Goal: Transaction & Acquisition: Purchase product/service

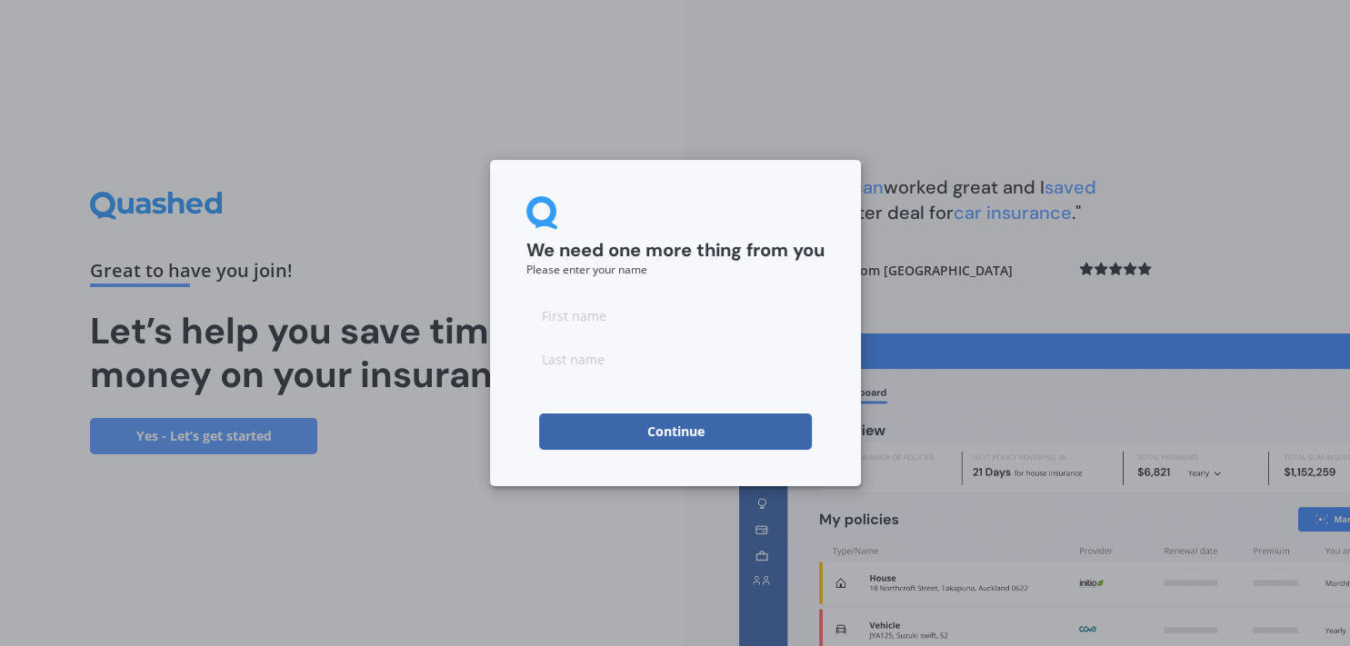
click at [591, 319] on input at bounding box center [675, 315] width 298 height 36
type input "[PERSON_NAME]"
click at [768, 220] on div "We need one more thing from you Please enter your name" at bounding box center [675, 235] width 298 height 79
click at [694, 430] on button "Continue" at bounding box center [675, 432] width 273 height 36
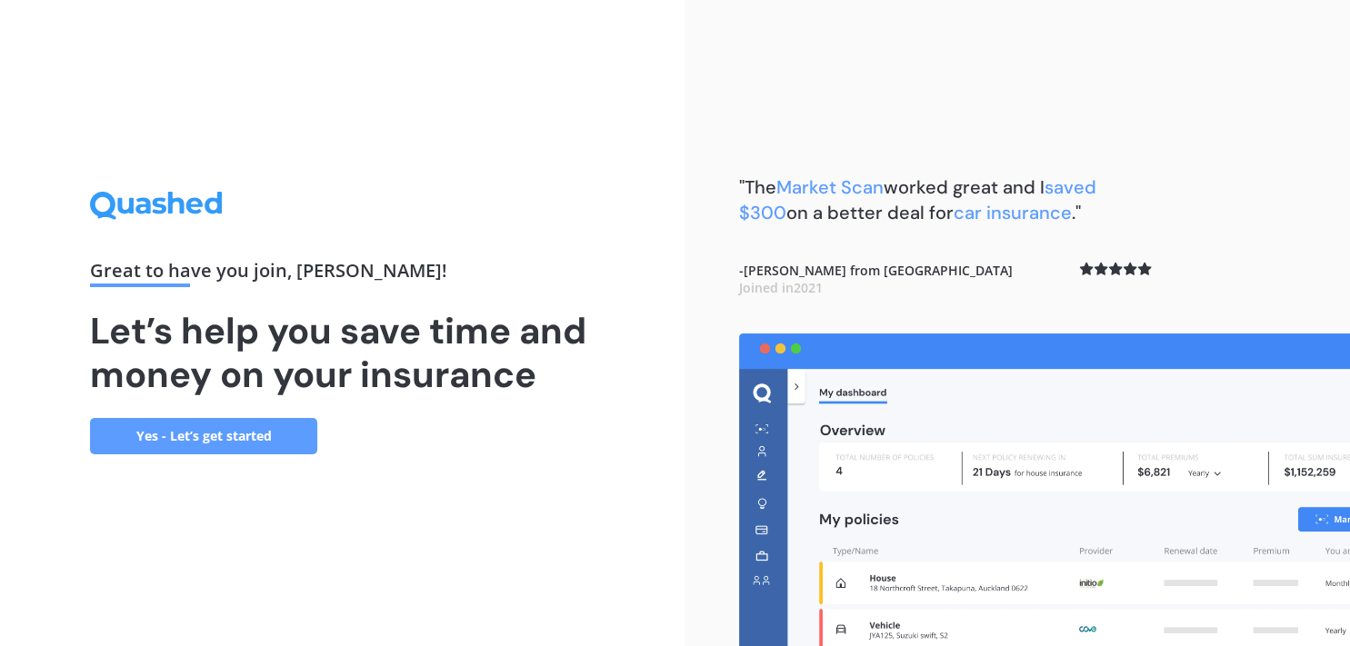
click at [225, 437] on link "Yes - Let’s get started" at bounding box center [203, 436] width 227 height 36
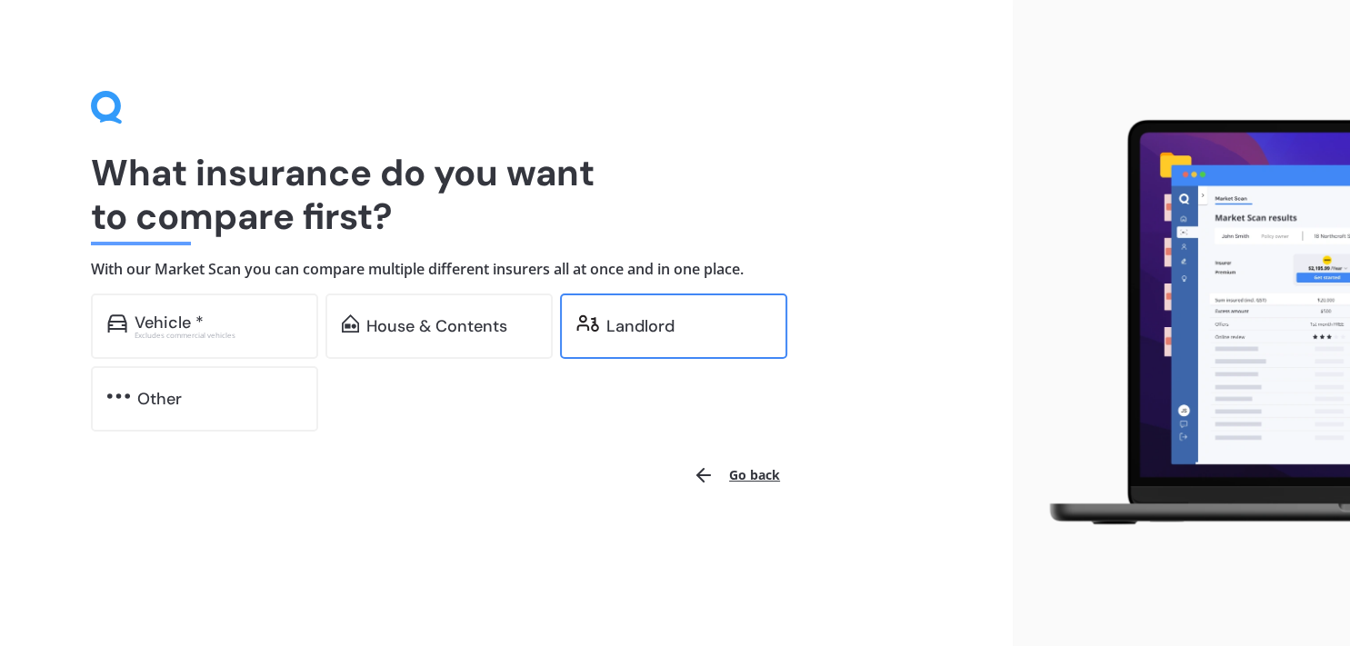
click at [602, 355] on div "Landlord" at bounding box center [673, 326] width 227 height 65
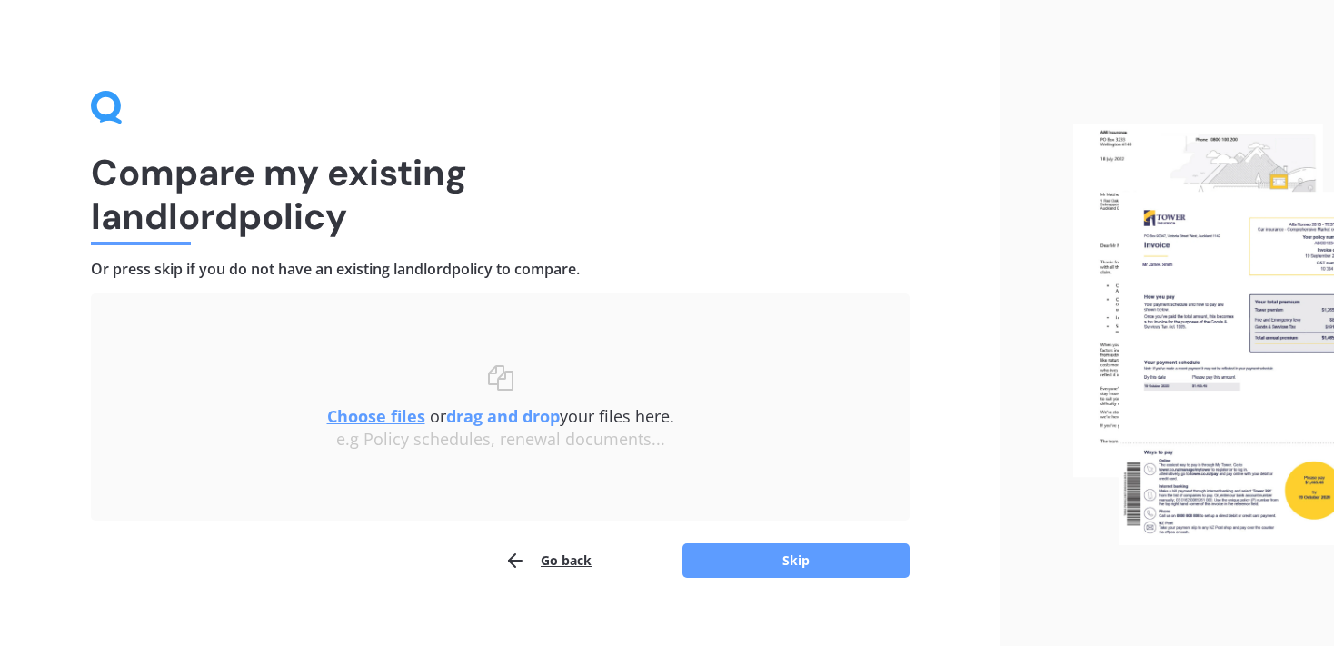
click at [372, 413] on u "Choose files" at bounding box center [376, 416] width 98 height 22
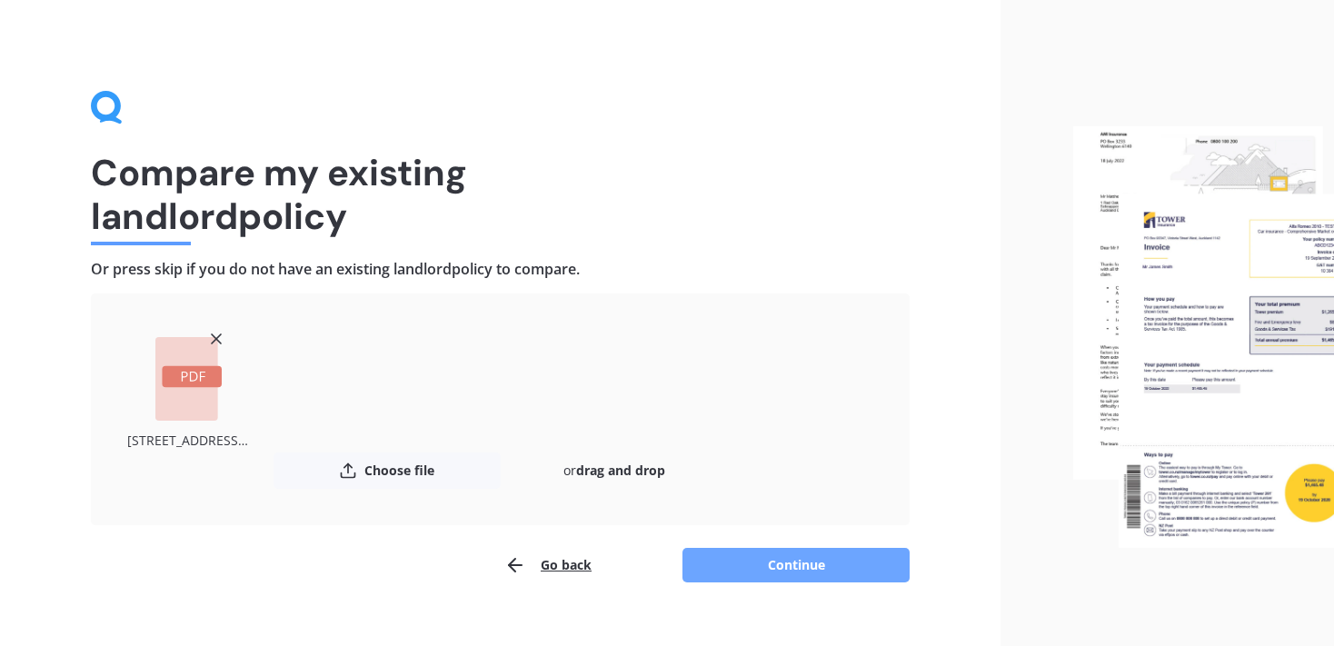
click at [800, 574] on button "Continue" at bounding box center [796, 565] width 227 height 35
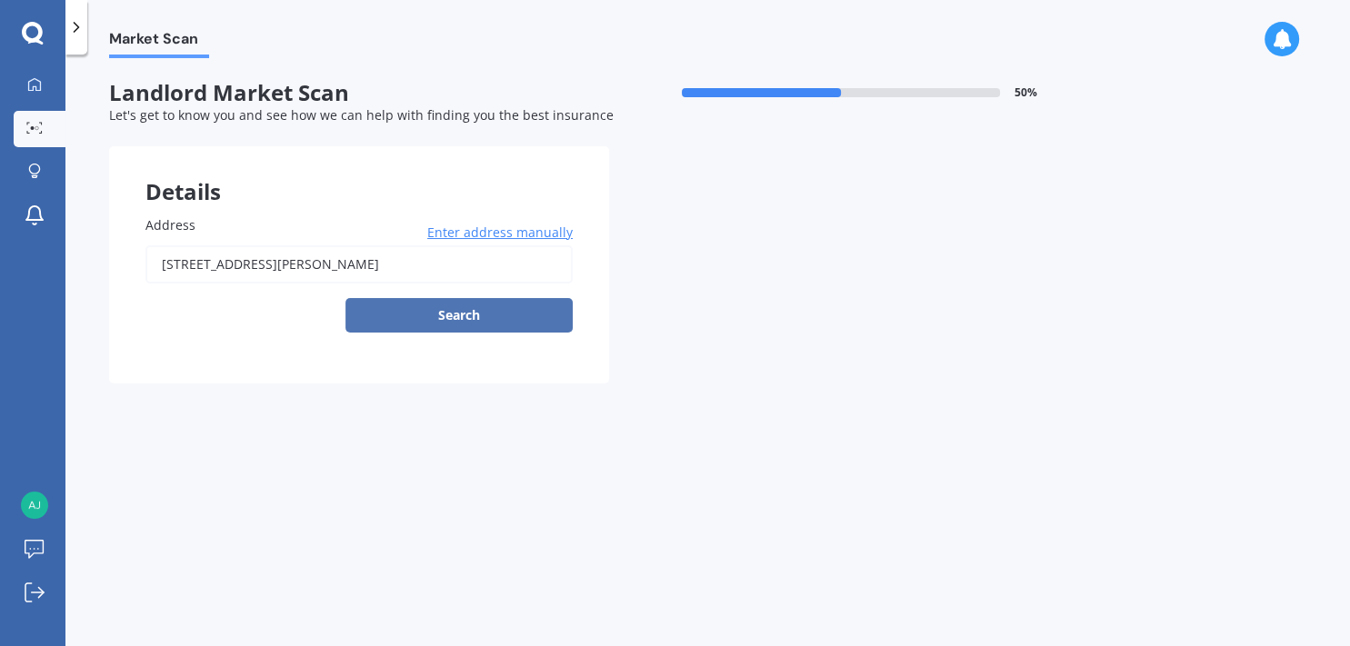
click at [494, 315] on button "Search" at bounding box center [458, 315] width 227 height 35
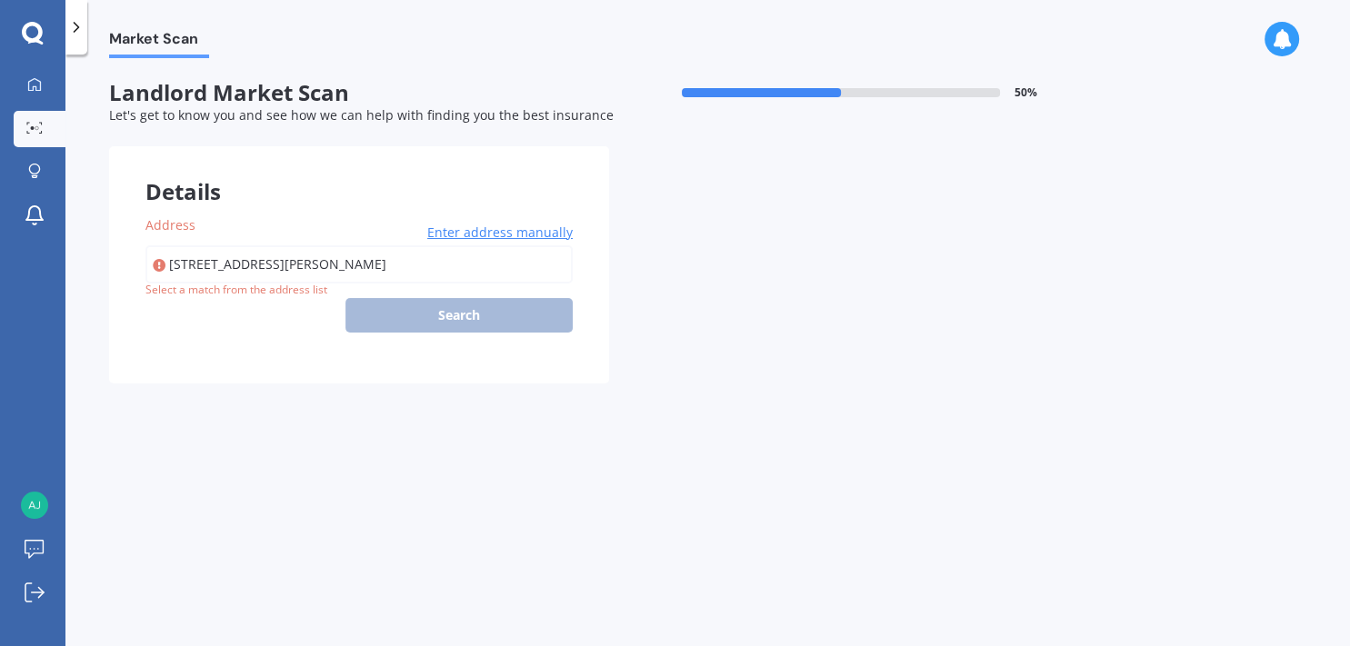
type input "[STREET_ADDRESS][PERSON_NAME]"
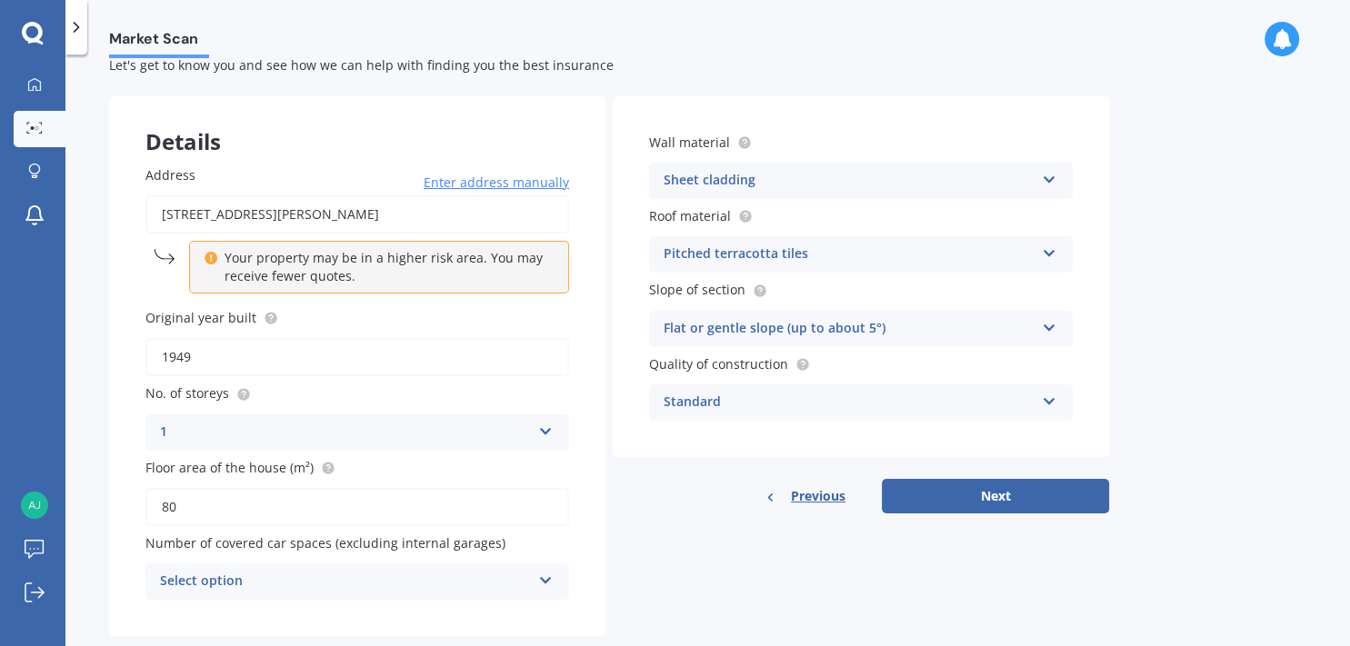
scroll to position [87, 0]
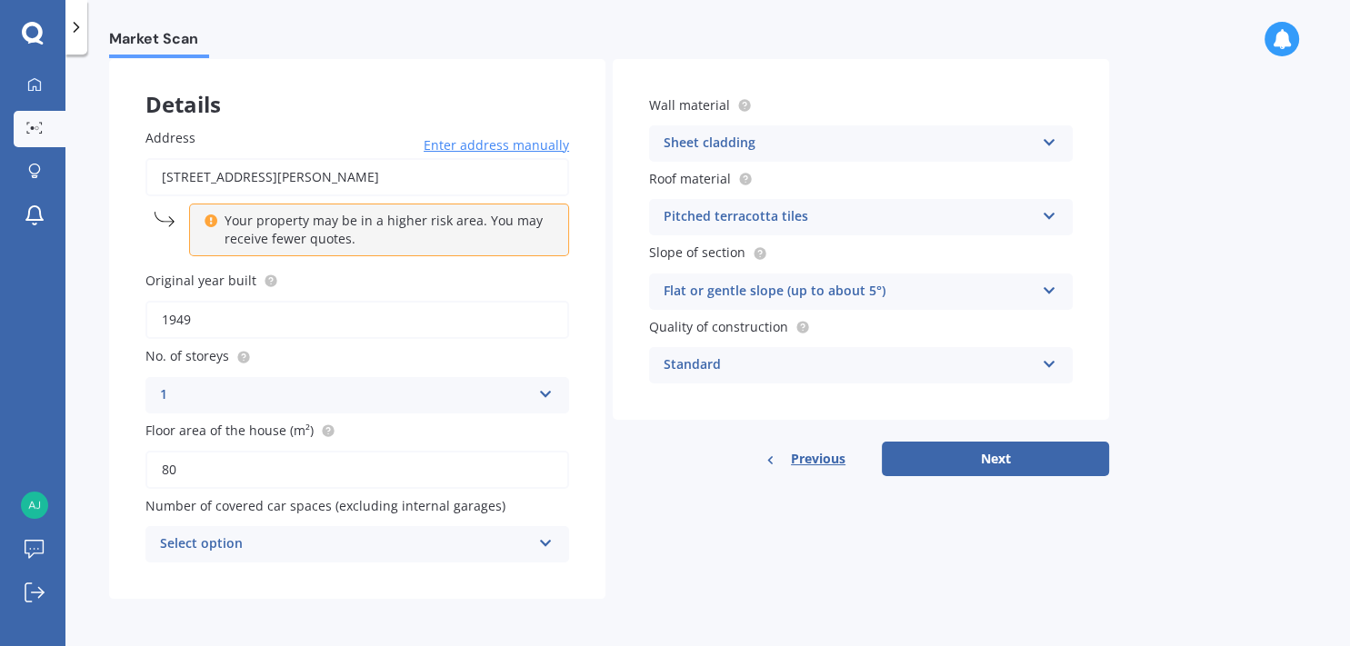
click at [438, 541] on div "Select option" at bounding box center [345, 545] width 371 height 22
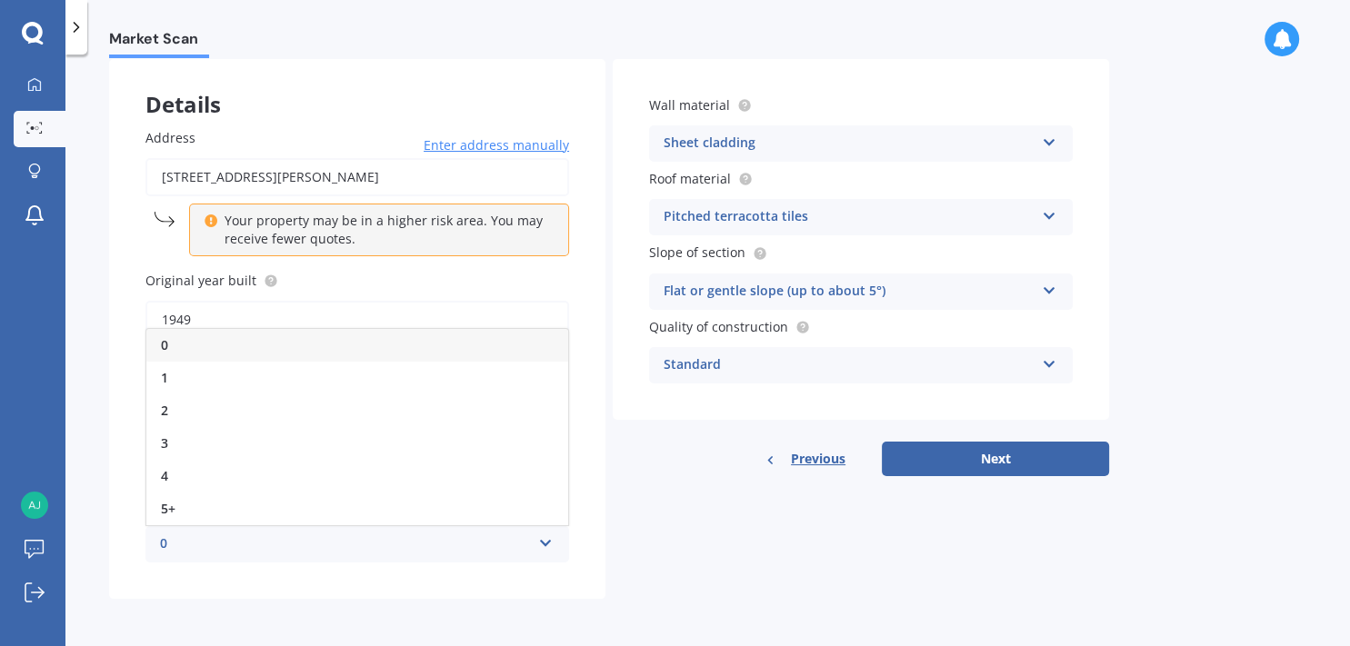
click at [183, 354] on div "0" at bounding box center [357, 345] width 422 height 33
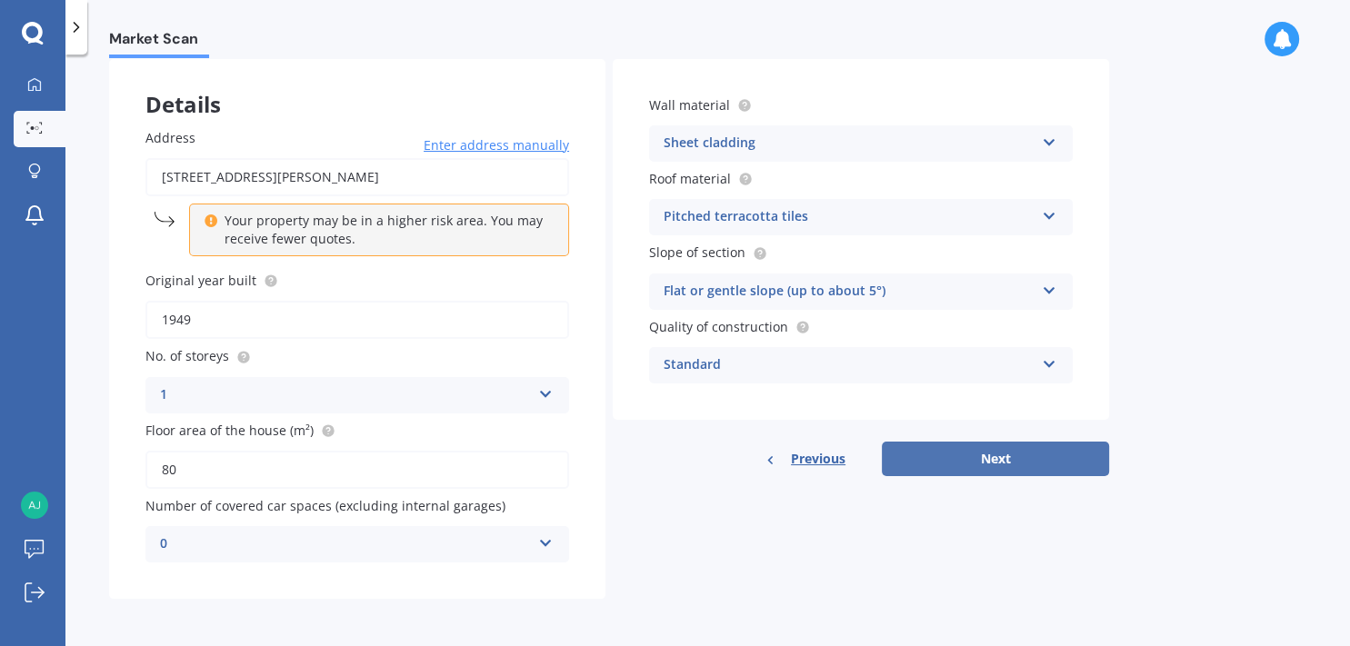
click at [1024, 474] on button "Next" at bounding box center [995, 459] width 227 height 35
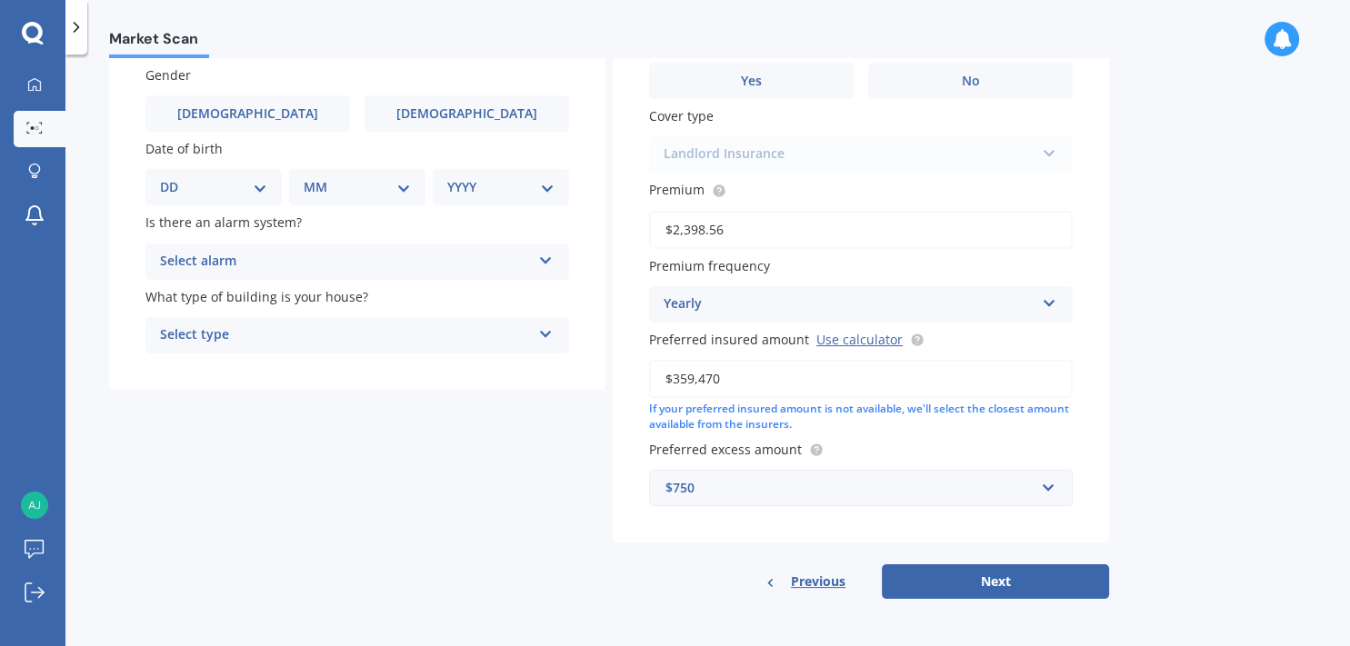
scroll to position [0, 0]
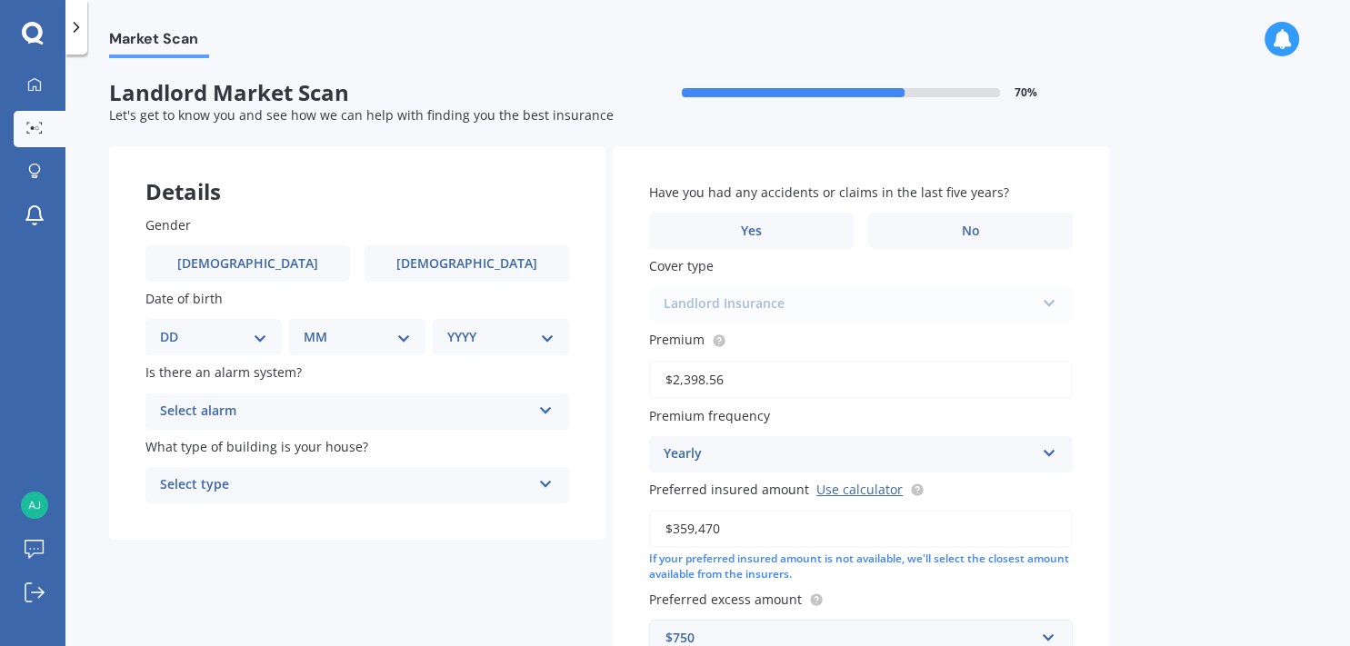
click at [264, 420] on div "Select alarm" at bounding box center [345, 412] width 371 height 22
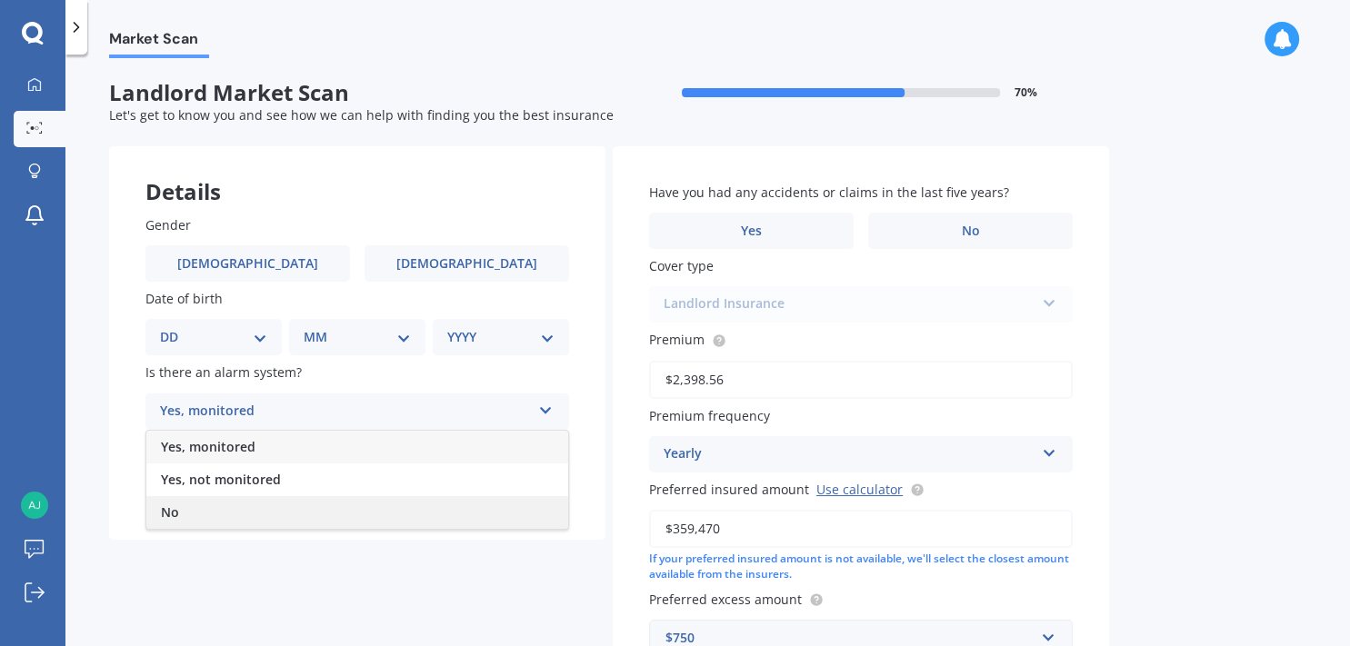
click at [213, 513] on div "No" at bounding box center [357, 512] width 422 height 33
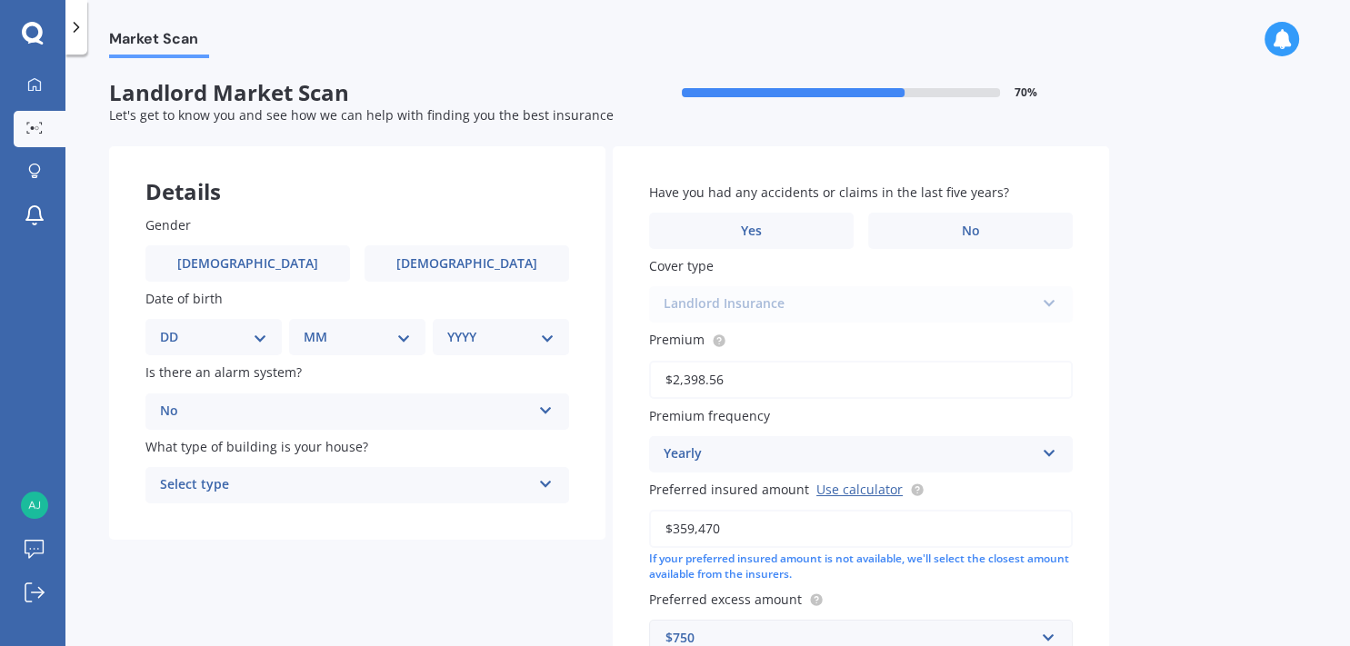
click at [220, 493] on div "Select type" at bounding box center [345, 485] width 371 height 22
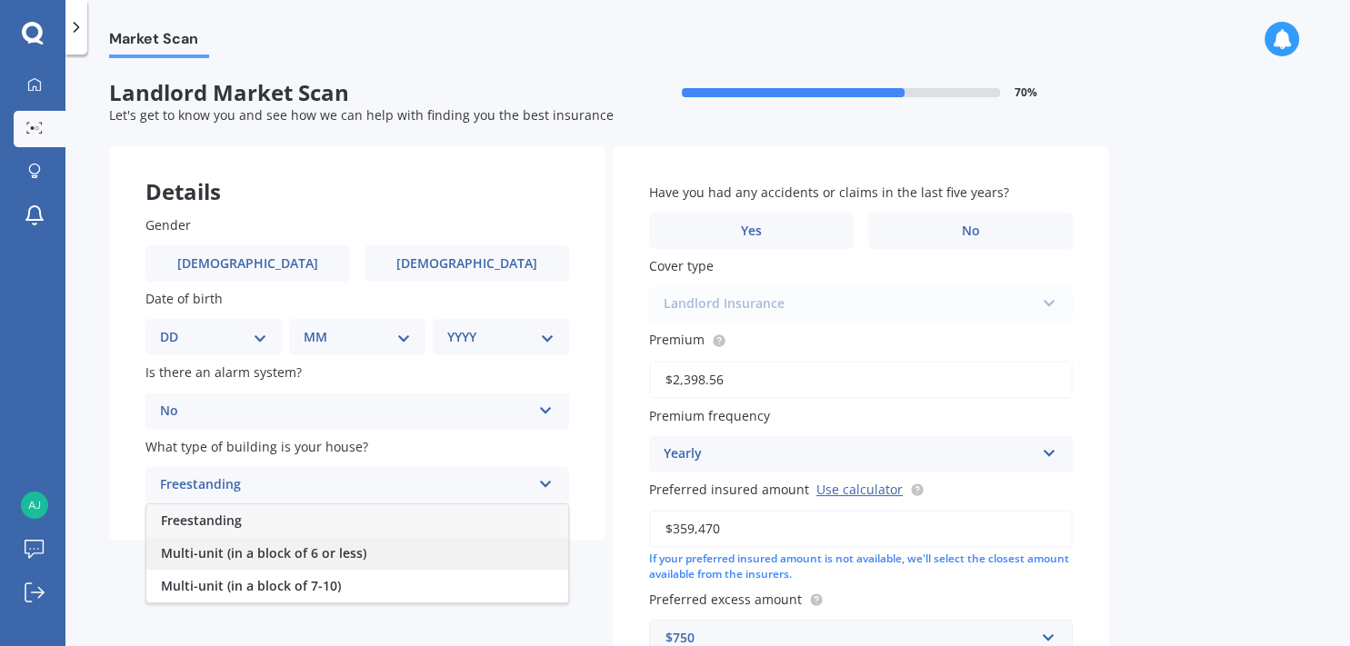
click at [235, 562] on span "Multi-unit (in a block of 6 or less)" at bounding box center [263, 552] width 205 height 17
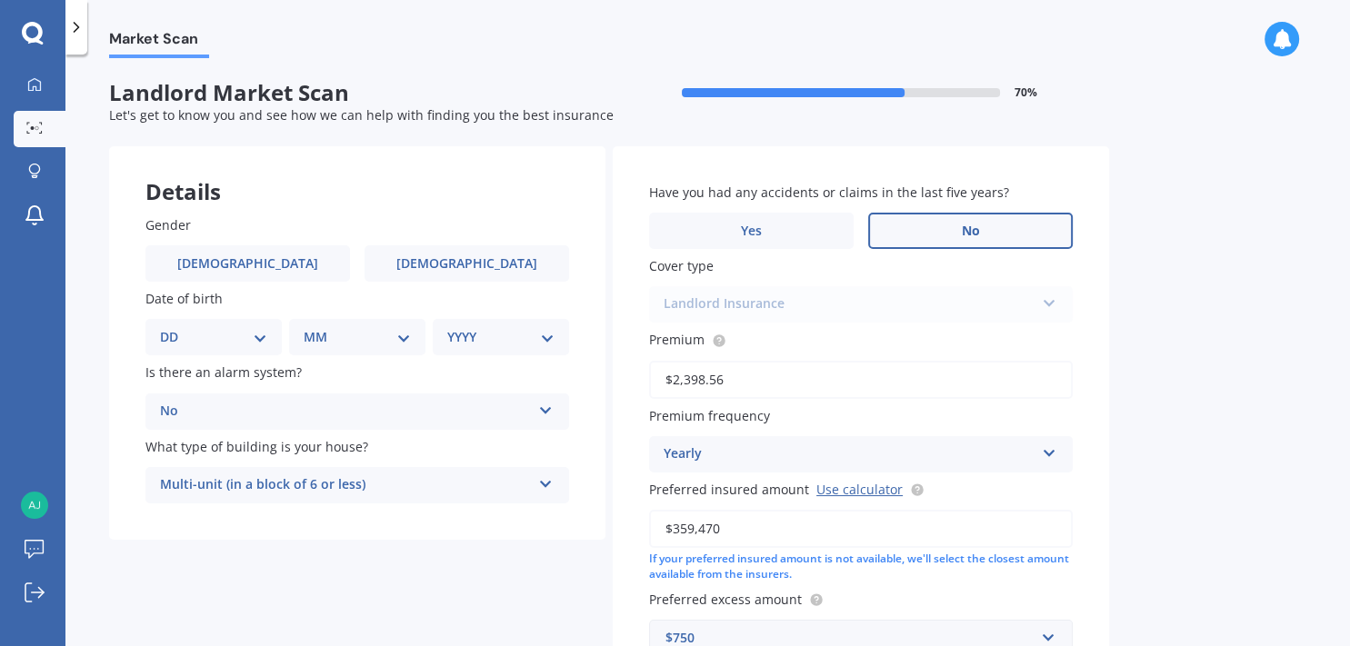
click at [924, 238] on label "No" at bounding box center [970, 231] width 205 height 36
click at [0, 0] on input "No" at bounding box center [0, 0] width 0 height 0
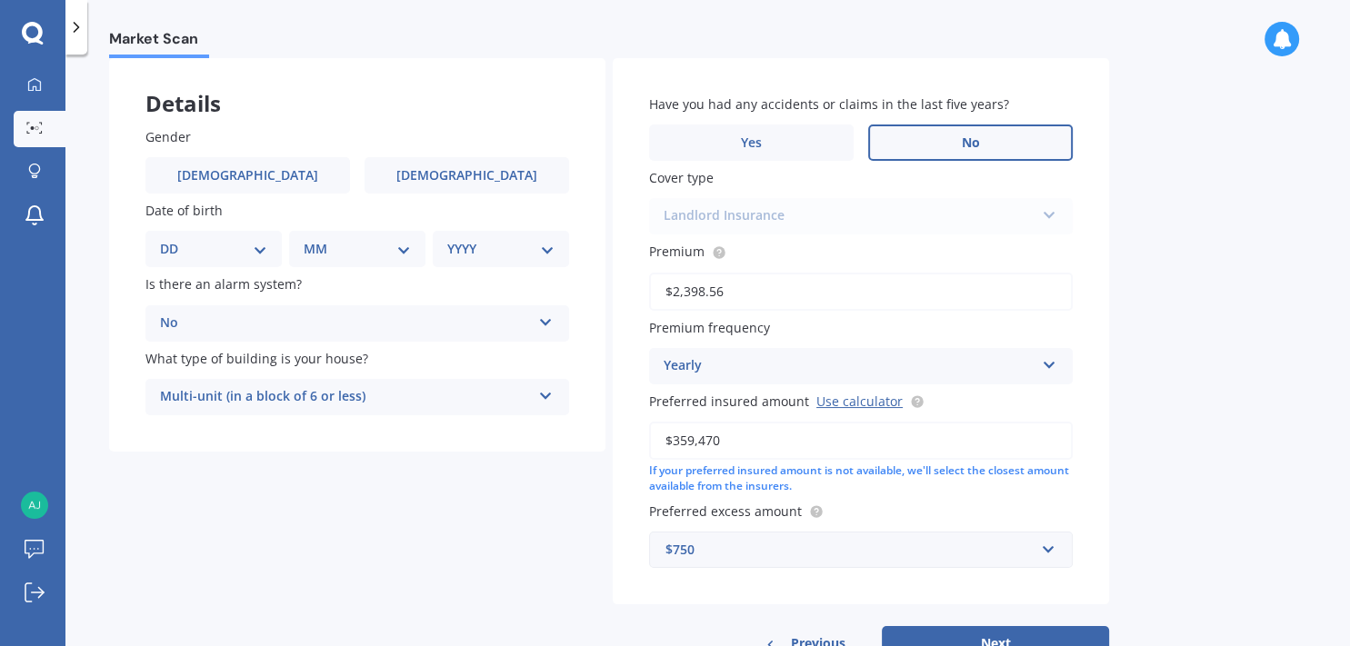
scroll to position [151, 0]
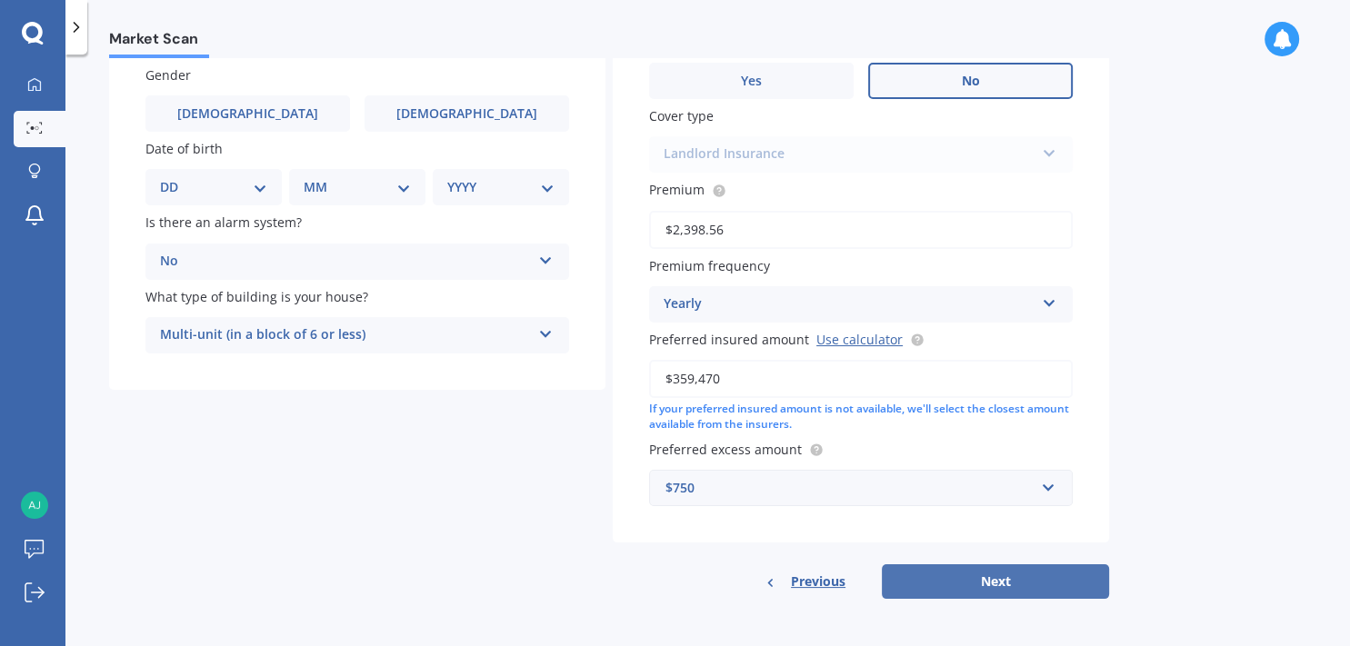
click at [976, 579] on button "Next" at bounding box center [995, 581] width 227 height 35
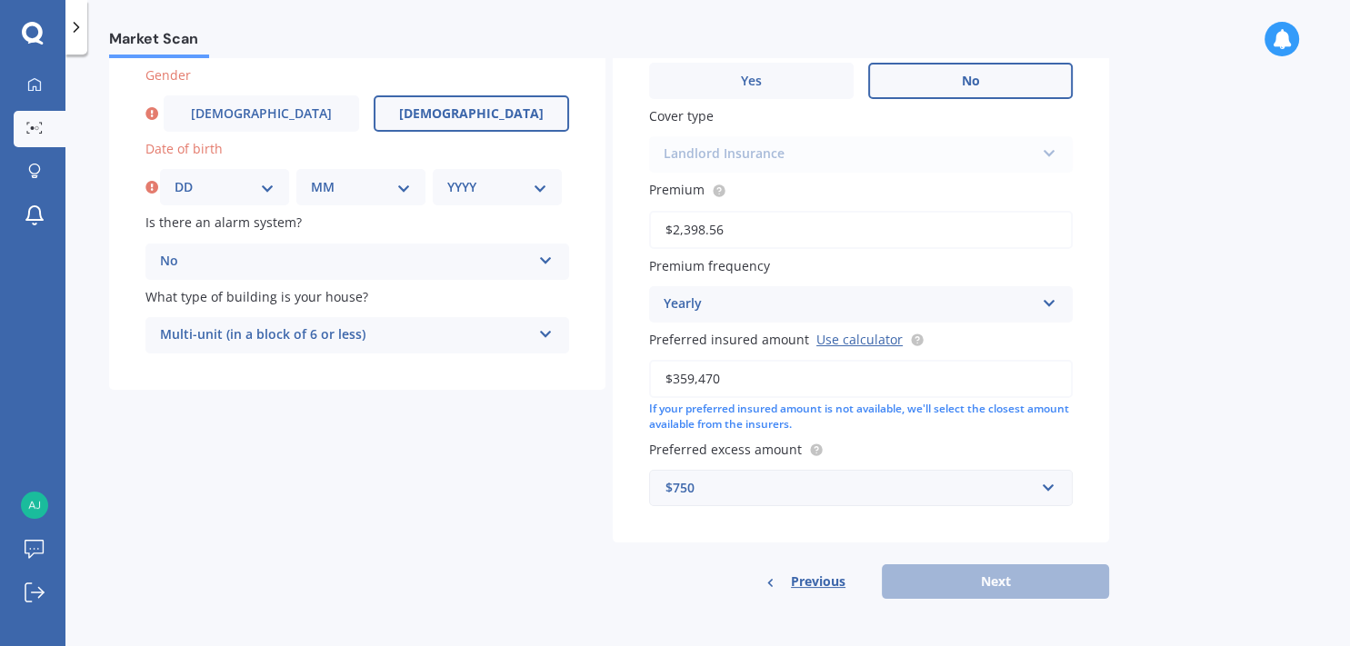
click at [417, 121] on label "[DEMOGRAPHIC_DATA]" at bounding box center [471, 113] width 195 height 36
click at [0, 0] on input "[DEMOGRAPHIC_DATA]" at bounding box center [0, 0] width 0 height 0
select select "09"
click option "09" at bounding box center [0, 0] width 0 height 0
select select "12"
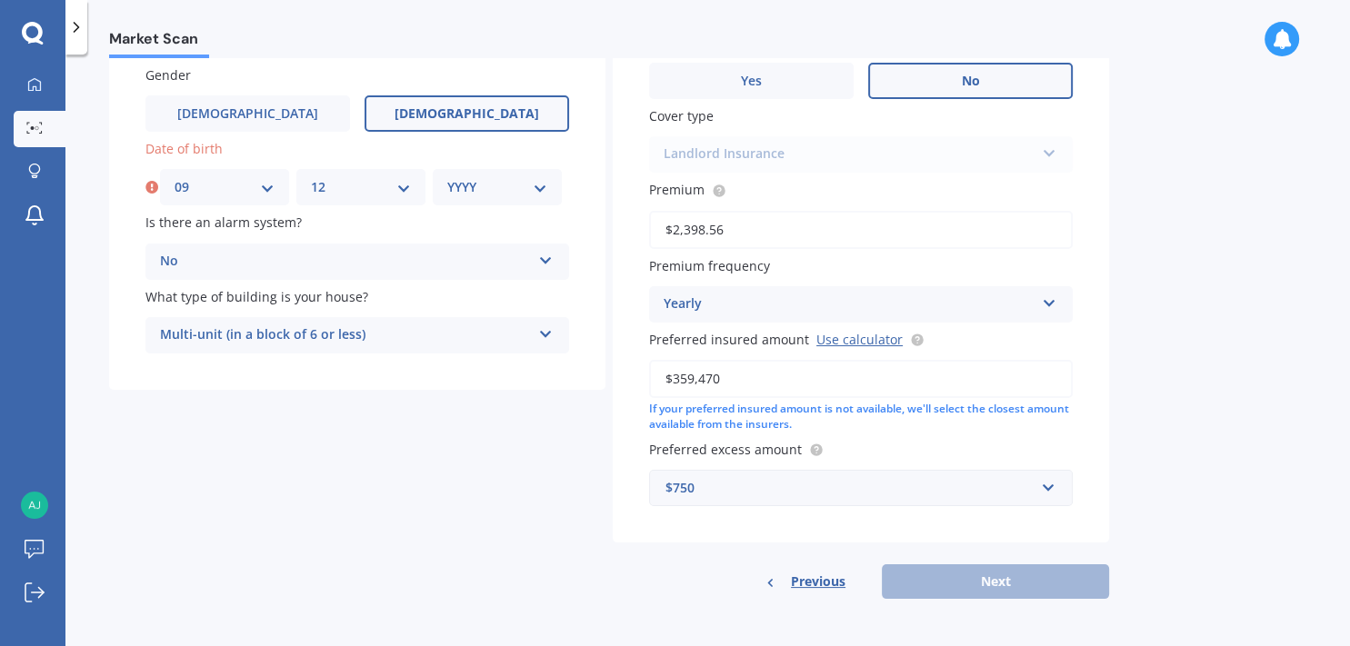
click option "12" at bounding box center [0, 0] width 0 height 0
select select "1985"
click option "1985" at bounding box center [0, 0] width 0 height 0
click at [1031, 584] on button "Next" at bounding box center [995, 581] width 227 height 35
select select "09"
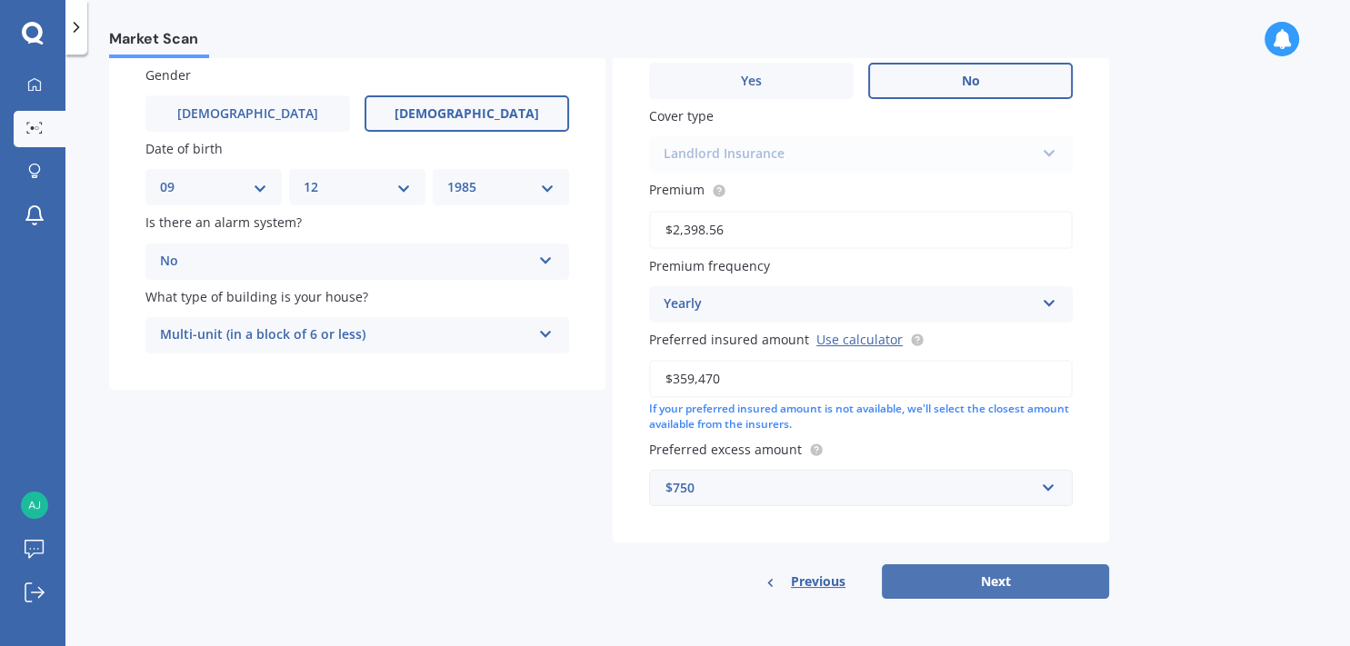
select select "12"
select select "1985"
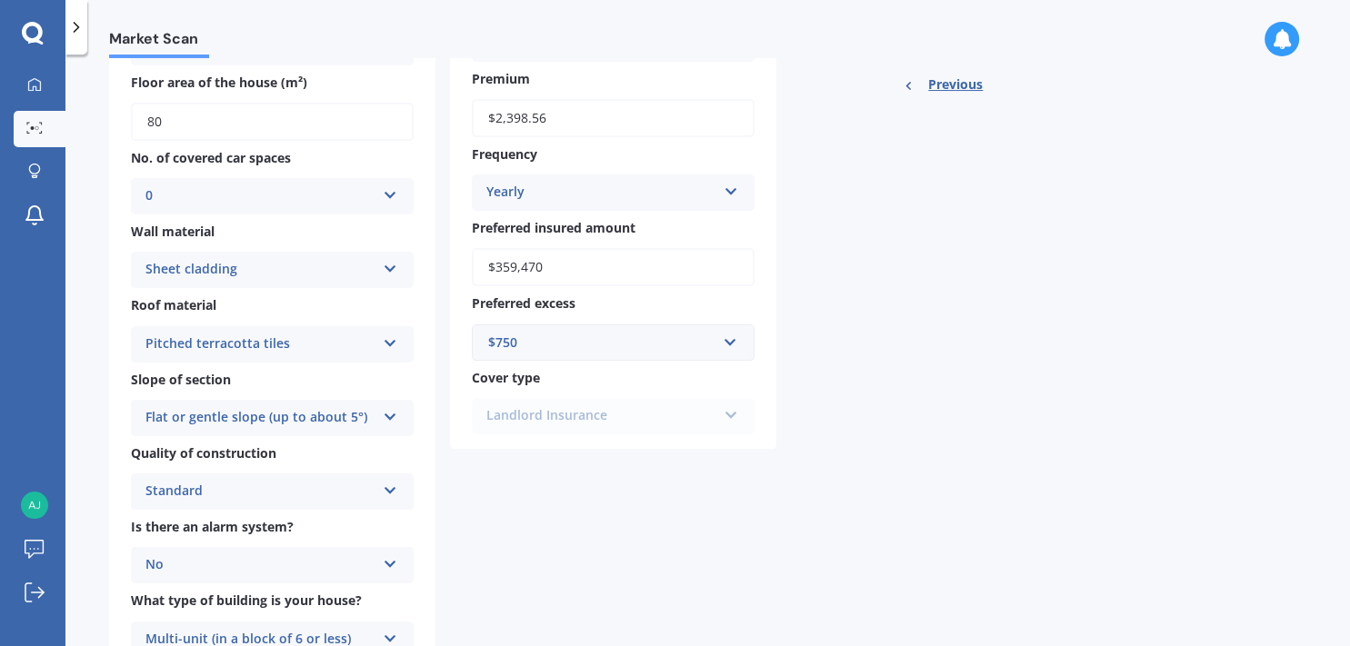
scroll to position [0, 0]
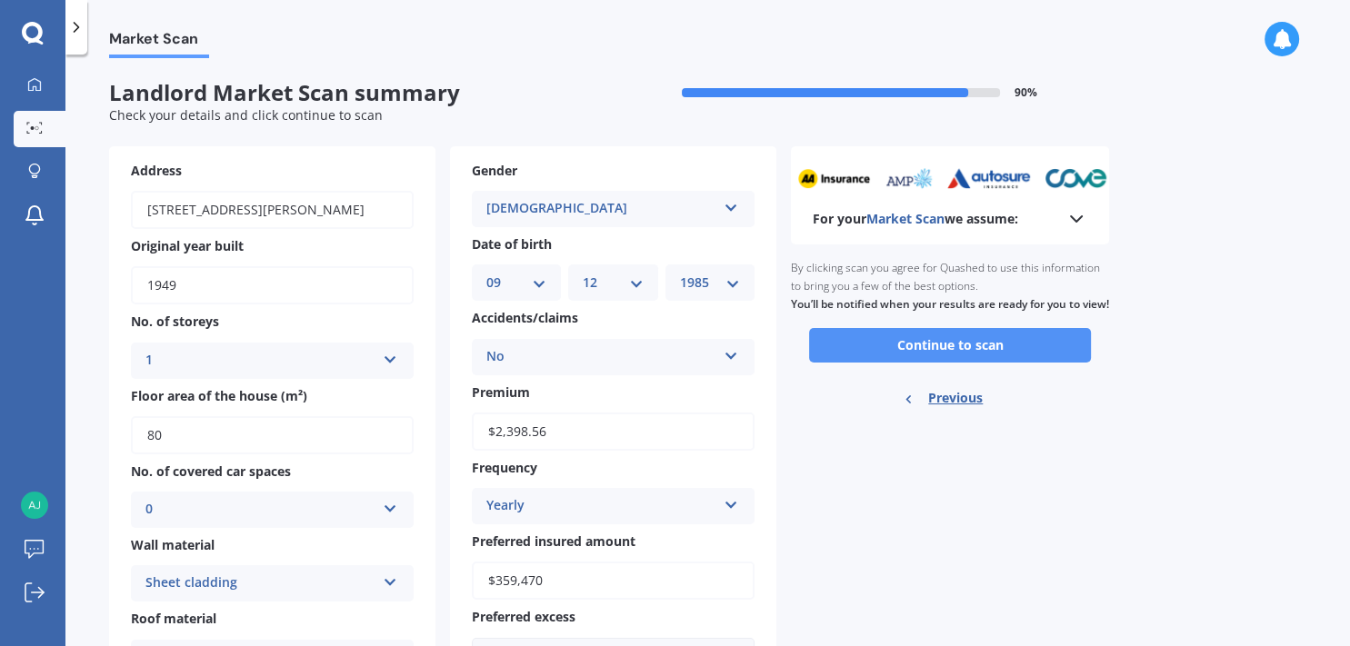
click at [874, 363] on button "Continue to scan" at bounding box center [950, 345] width 282 height 35
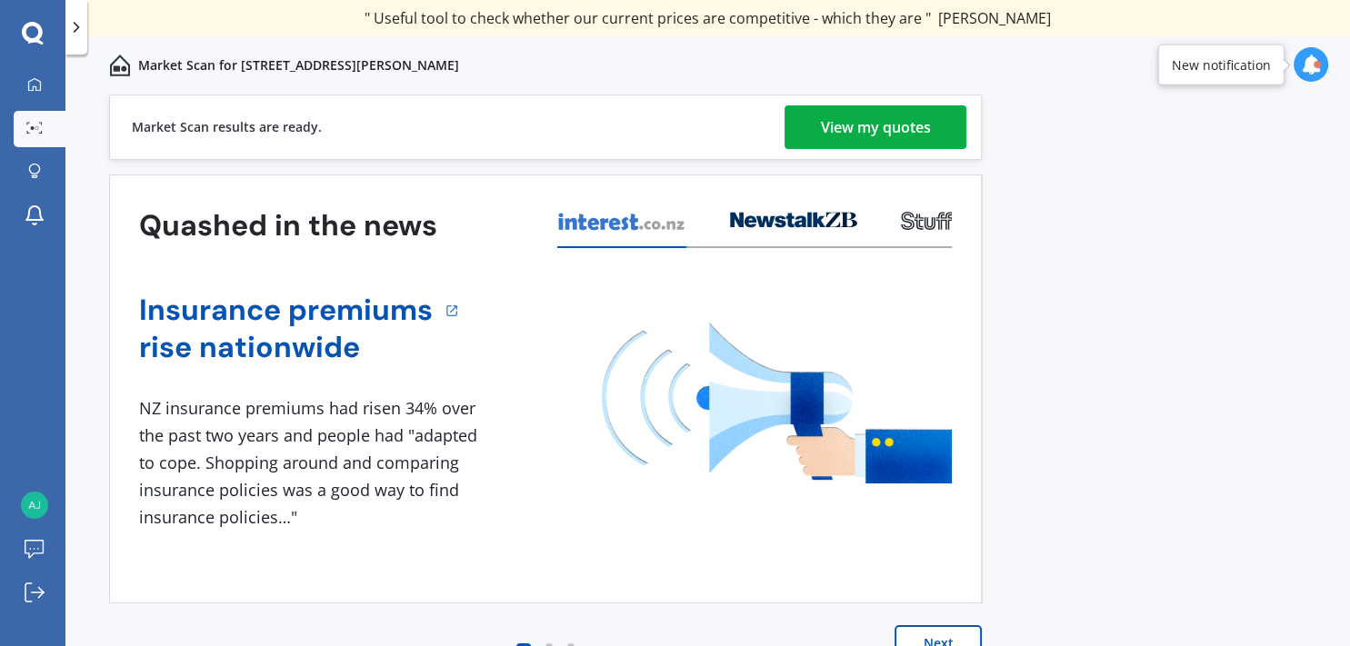
click at [832, 124] on div "View my quotes" at bounding box center [876, 127] width 110 height 44
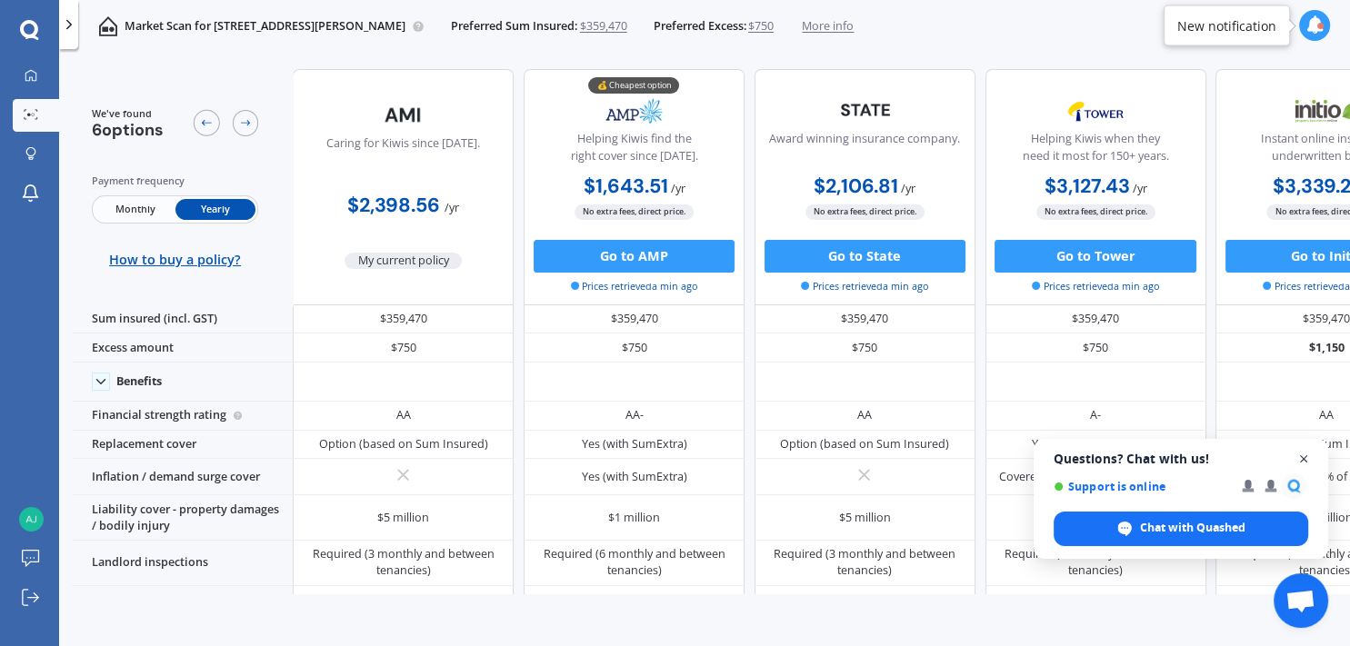
click at [1306, 459] on span "Close chat" at bounding box center [1304, 459] width 23 height 23
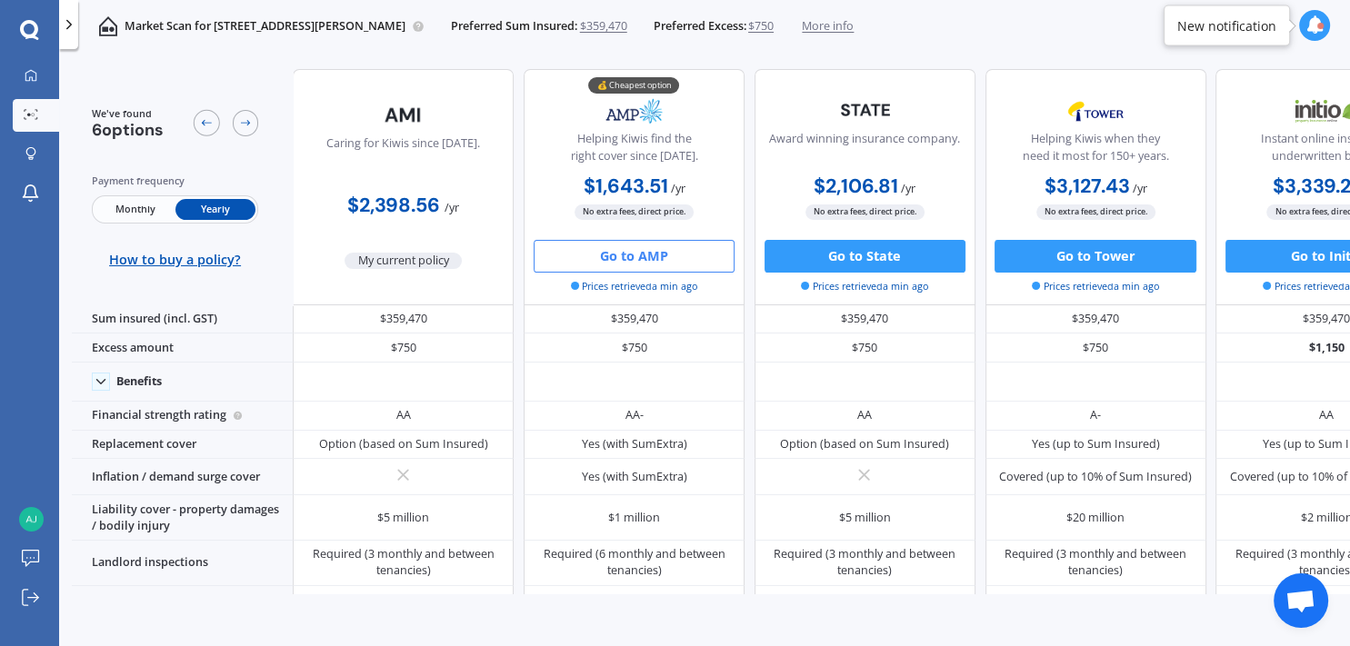
click at [651, 249] on button "Go to AMP" at bounding box center [634, 256] width 201 height 33
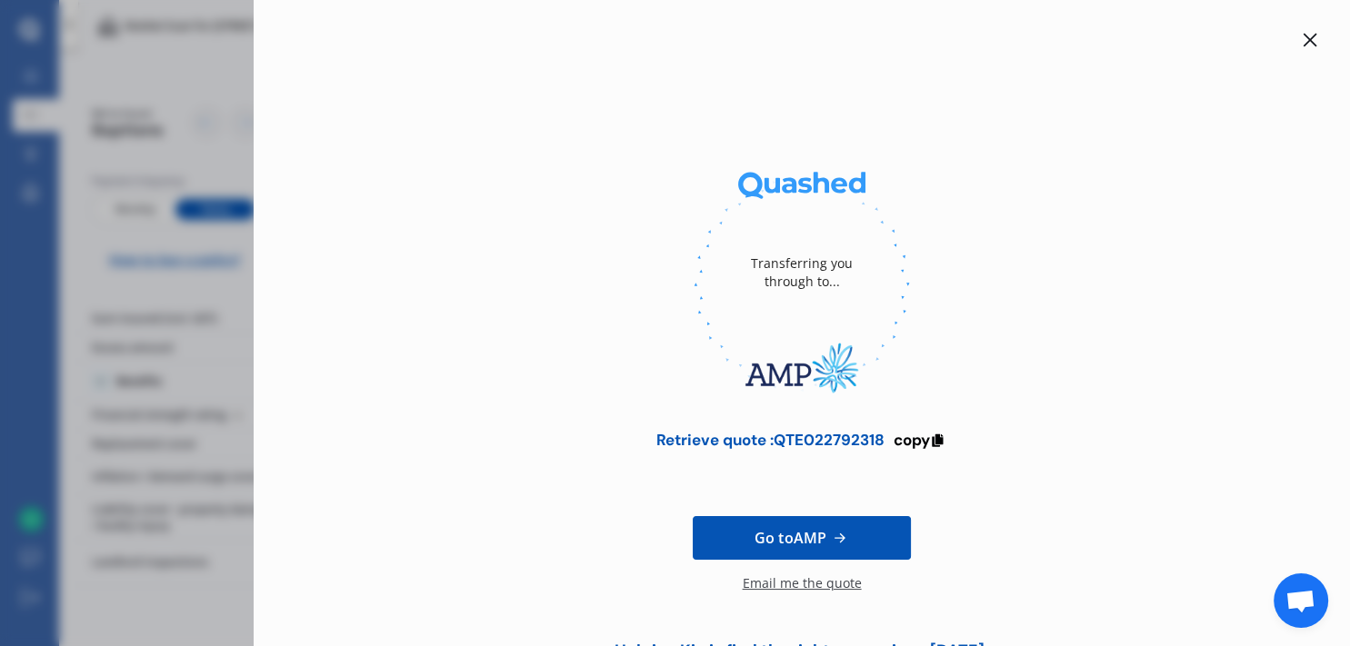
click at [774, 587] on div "Email me the quote" at bounding box center [802, 592] width 119 height 36
click at [817, 442] on div "Retrieve quote : QTE022792318" at bounding box center [769, 440] width 228 height 18
copy div "QTE022792318"
click at [1303, 38] on icon at bounding box center [1310, 40] width 15 height 15
